Goal: Task Accomplishment & Management: Manage account settings

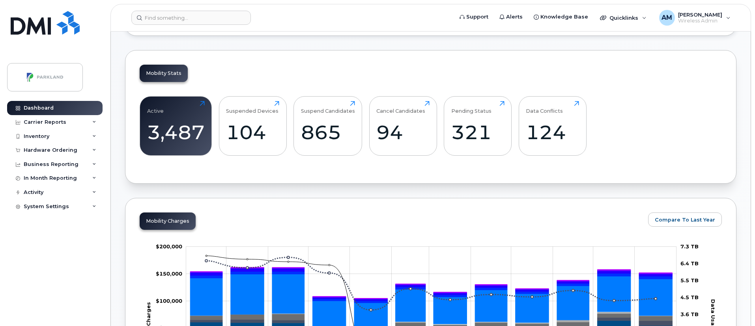
scroll to position [234, 0]
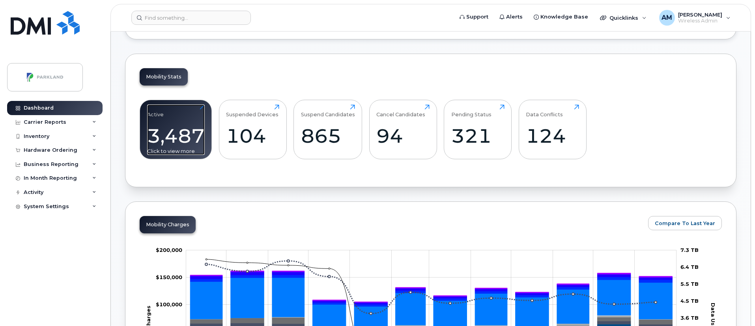
click at [193, 112] on div "Active 3,487 Click to view more" at bounding box center [176, 130] width 58 height 51
click at [191, 132] on div "3,487" at bounding box center [176, 135] width 58 height 23
click at [181, 127] on div "3,487" at bounding box center [176, 135] width 58 height 23
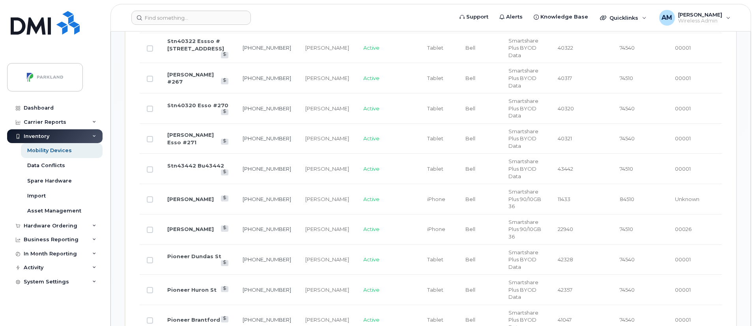
scroll to position [286, 0]
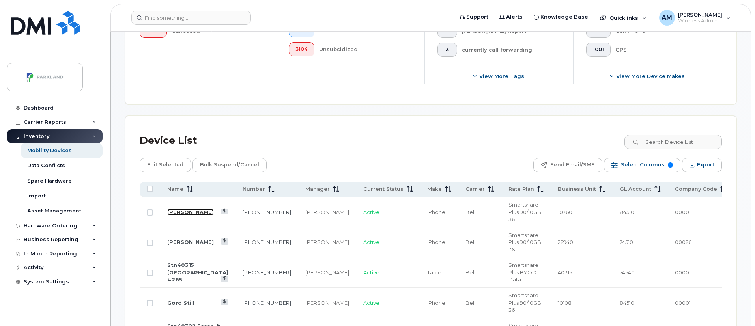
click at [173, 209] on link "[PERSON_NAME]" at bounding box center [190, 212] width 47 height 6
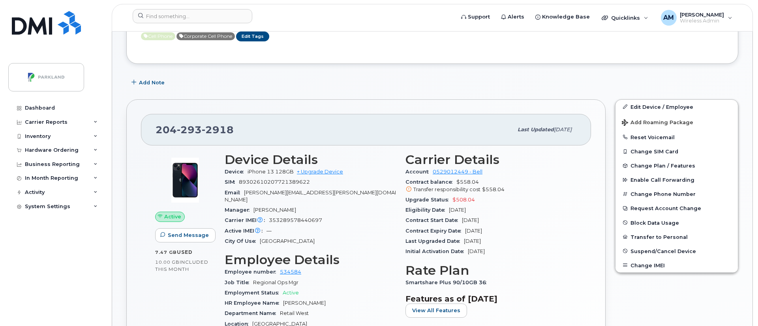
scroll to position [210, 0]
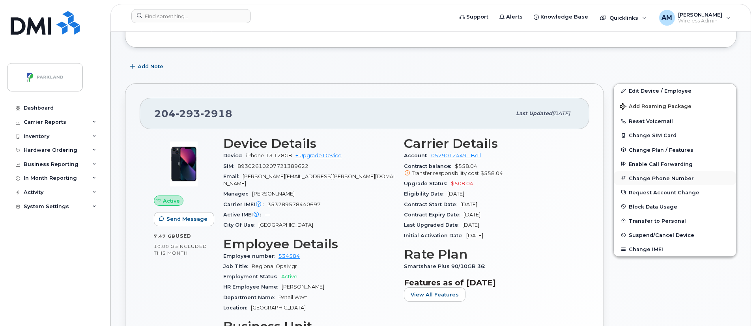
click at [637, 180] on button "Change Phone Number" at bounding box center [675, 178] width 122 height 14
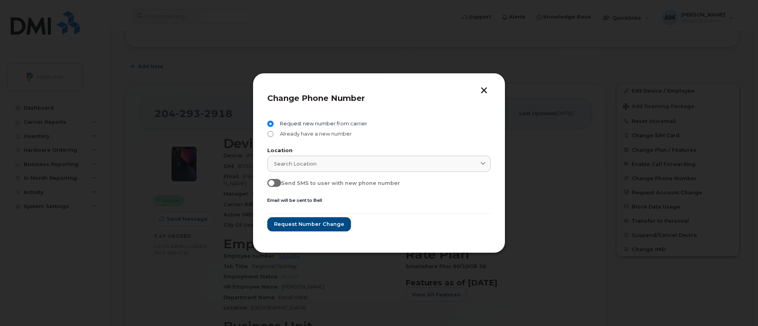
click at [314, 135] on span "Already have a new number" at bounding box center [314, 134] width 75 height 6
click at [273, 135] on input "Already have a new number" at bounding box center [270, 134] width 6 height 6
radio input "true"
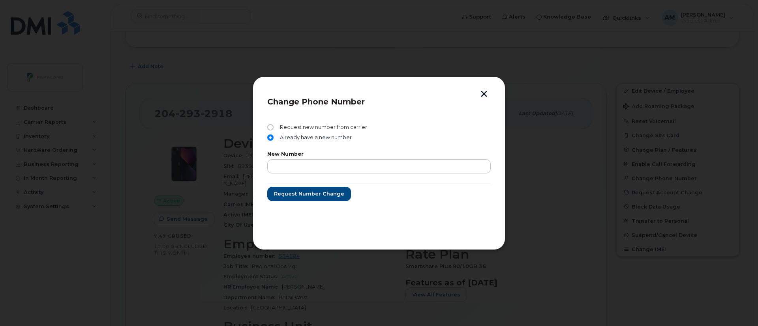
click at [299, 127] on span "Request new number from carrier" at bounding box center [322, 127] width 90 height 6
click at [273, 127] on input "Request new number from carrier" at bounding box center [270, 127] width 6 height 6
radio input "true"
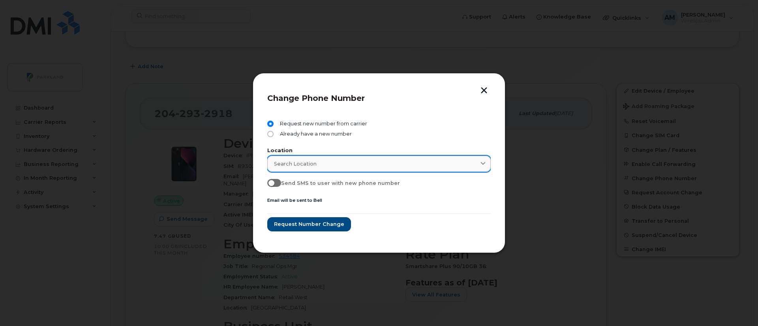
click at [354, 166] on div "Search location" at bounding box center [379, 163] width 210 height 7
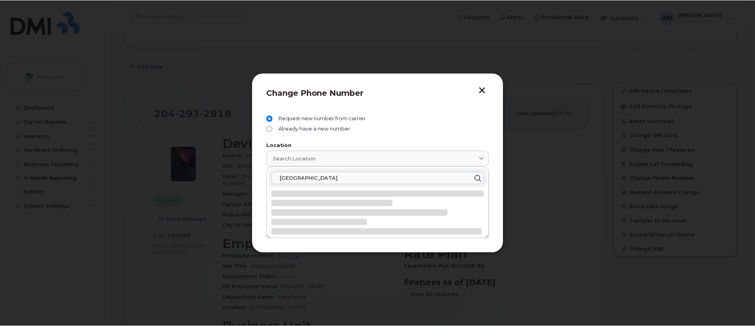
scroll to position [0, 0]
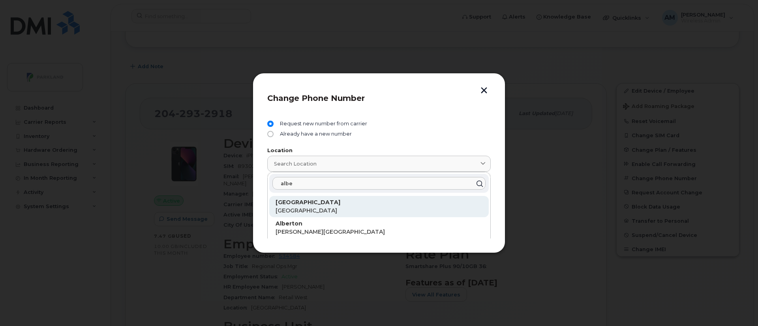
type input "albe"
click at [346, 209] on p "British Columbia" at bounding box center [378, 211] width 207 height 8
type input "Port Alberni"
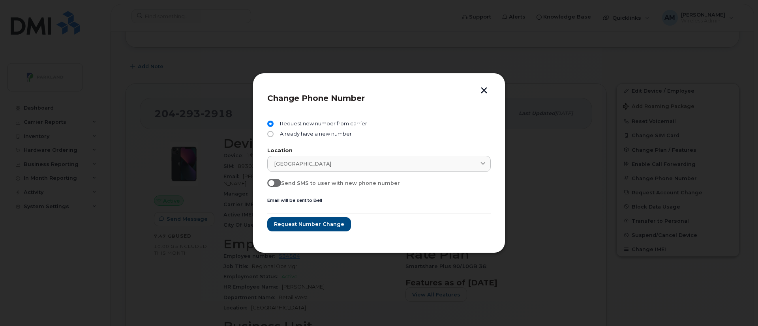
click at [481, 91] on button "button" at bounding box center [484, 91] width 12 height 8
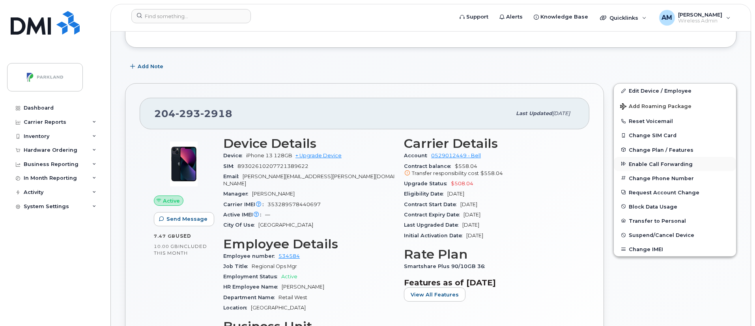
click at [652, 162] on span "Enable Call Forwarding" at bounding box center [661, 164] width 64 height 6
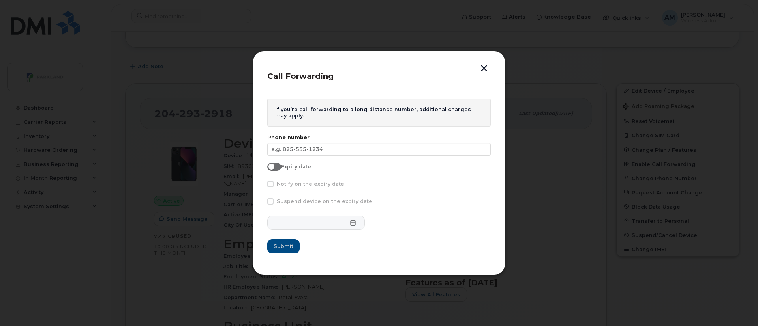
click at [483, 71] on button "button" at bounding box center [484, 69] width 12 height 8
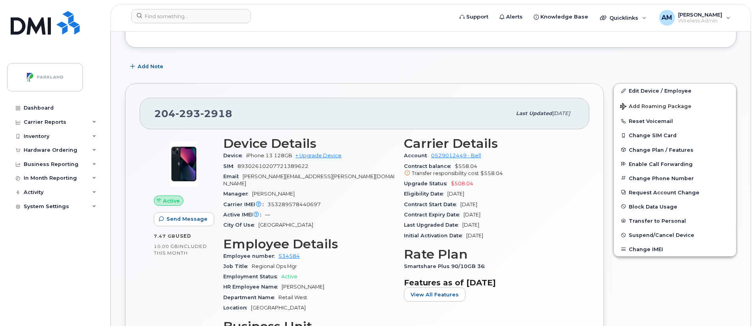
scroll to position [495, 0]
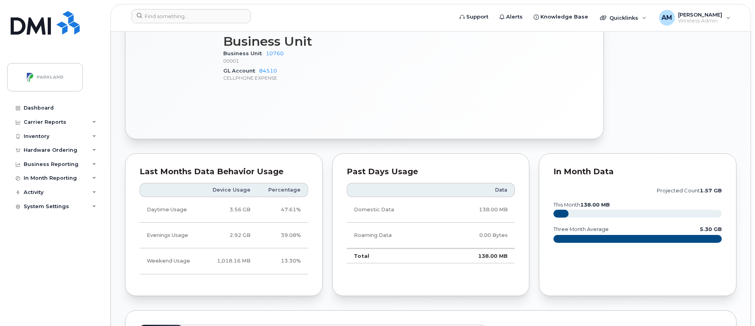
drag, startPoint x: 754, startPoint y: 130, endPoint x: 757, endPoint y: 32, distance: 97.5
click at [755, 32] on html "Support Alerts Knowledge Base Quicklinks Suspend / Cancel Device Change SIM Car…" at bounding box center [377, 236] width 755 height 1463
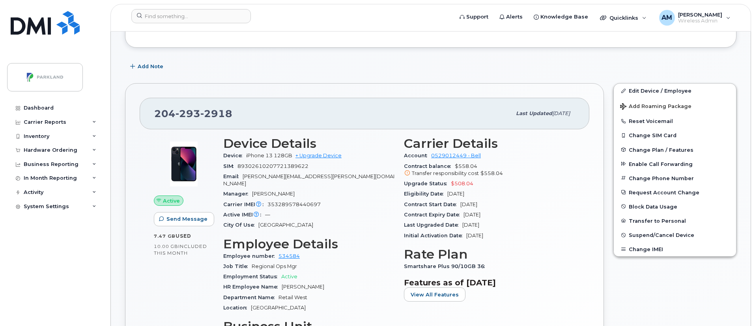
scroll to position [0, 0]
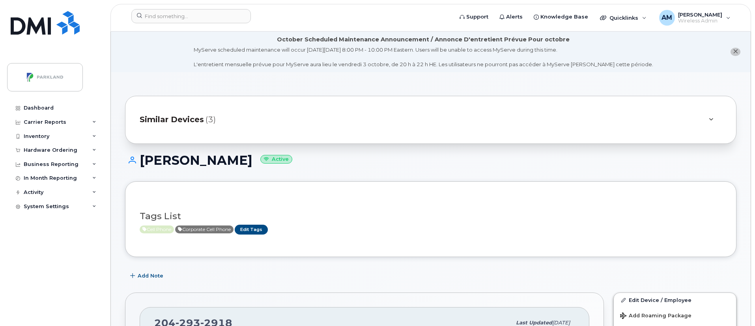
drag, startPoint x: 141, startPoint y: 153, endPoint x: 223, endPoint y: 161, distance: 82.1
click at [223, 161] on h1 "Kirk Melville Active" at bounding box center [431, 161] width 612 height 14
copy h1 "[PERSON_NAME]"
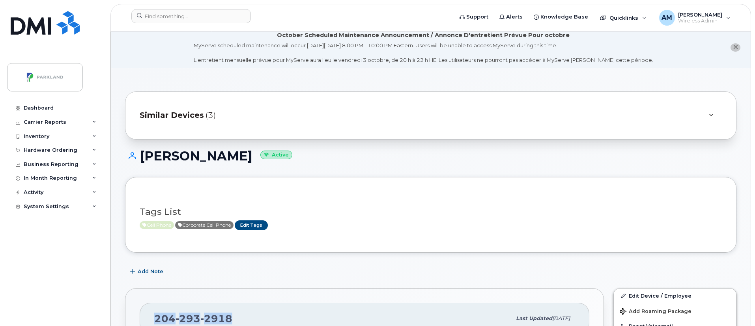
drag, startPoint x: 155, startPoint y: 319, endPoint x: 263, endPoint y: 315, distance: 107.8
click at [263, 315] on div "204 293 2918" at bounding box center [332, 319] width 357 height 17
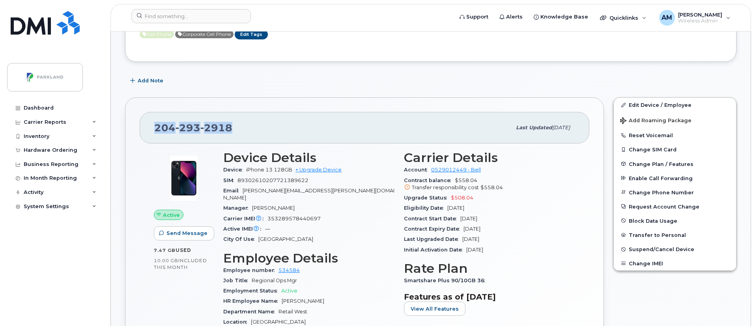
scroll to position [192, 0]
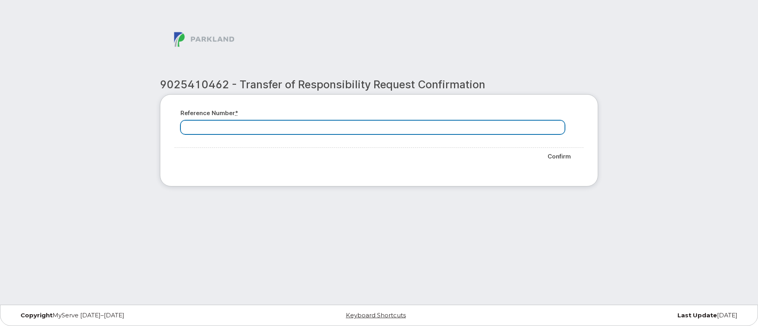
click at [235, 124] on input "Reference number *" at bounding box center [372, 127] width 384 height 14
paste input "REQ-4059524"
type input "REQ-4059524"
